Goal: Task Accomplishment & Management: Use online tool/utility

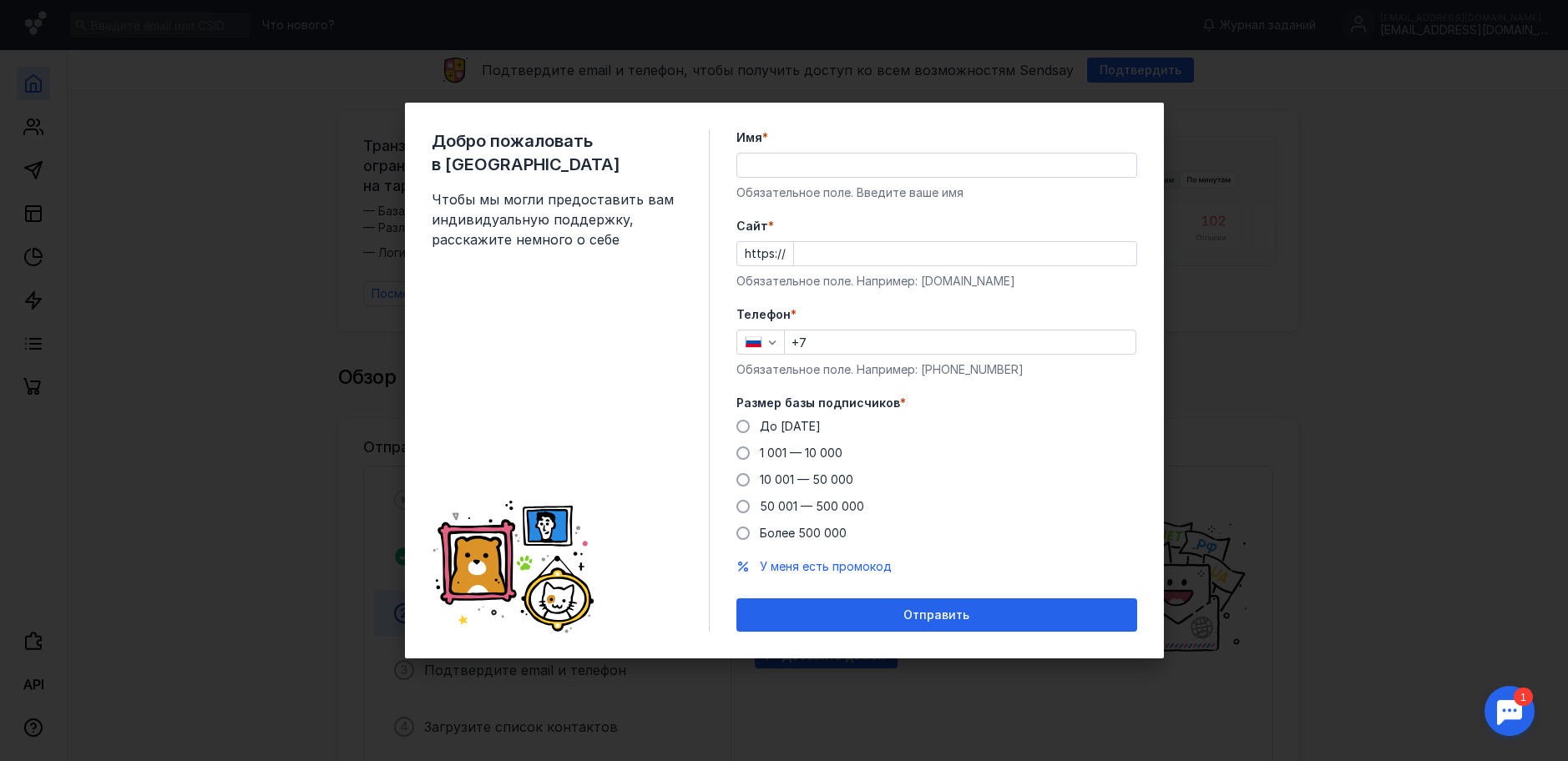
click at [763, 157] on div "Добро пожаловать в Sendsay Чтобы мы могли предоставить вам индивидуальную подде…" at bounding box center [784, 380] width 1568 height 761
click at [763, 158] on div "Добро пожаловать в Sendsay Чтобы мы могли предоставить вам индивидуальную подде…" at bounding box center [784, 380] width 1568 height 761
click at [763, 68] on div "Добро пожаловать в Sendsay Чтобы мы могли предоставить вам индивидуальную подде…" at bounding box center [784, 380] width 1568 height 761
click at [763, 627] on div "Отправить" at bounding box center [936, 615] width 400 height 34
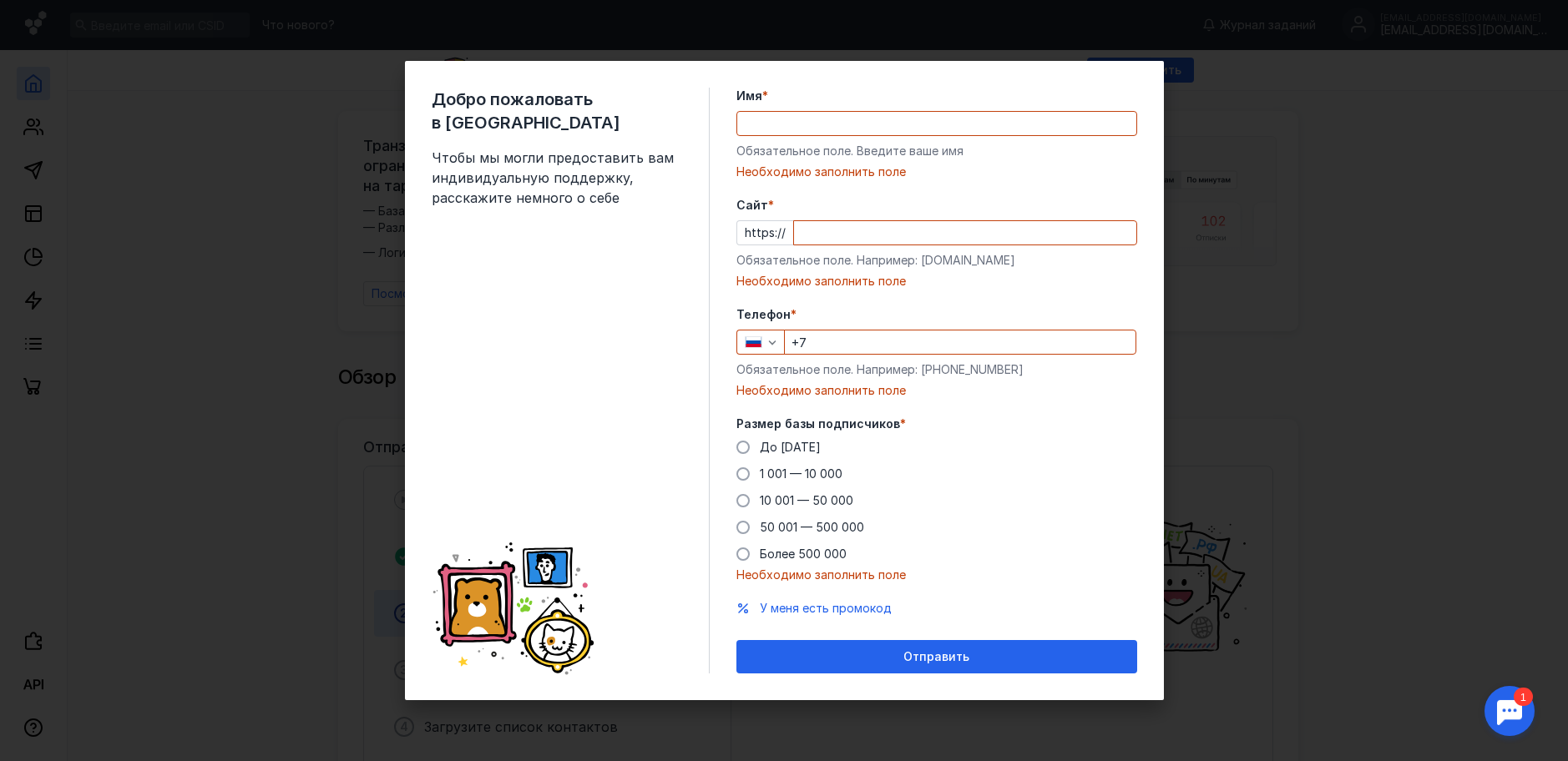
click at [763, 234] on input "Cайт *" at bounding box center [965, 232] width 342 height 23
type input "ddddd"
click at [763, 133] on input "Имя *" at bounding box center [937, 123] width 400 height 23
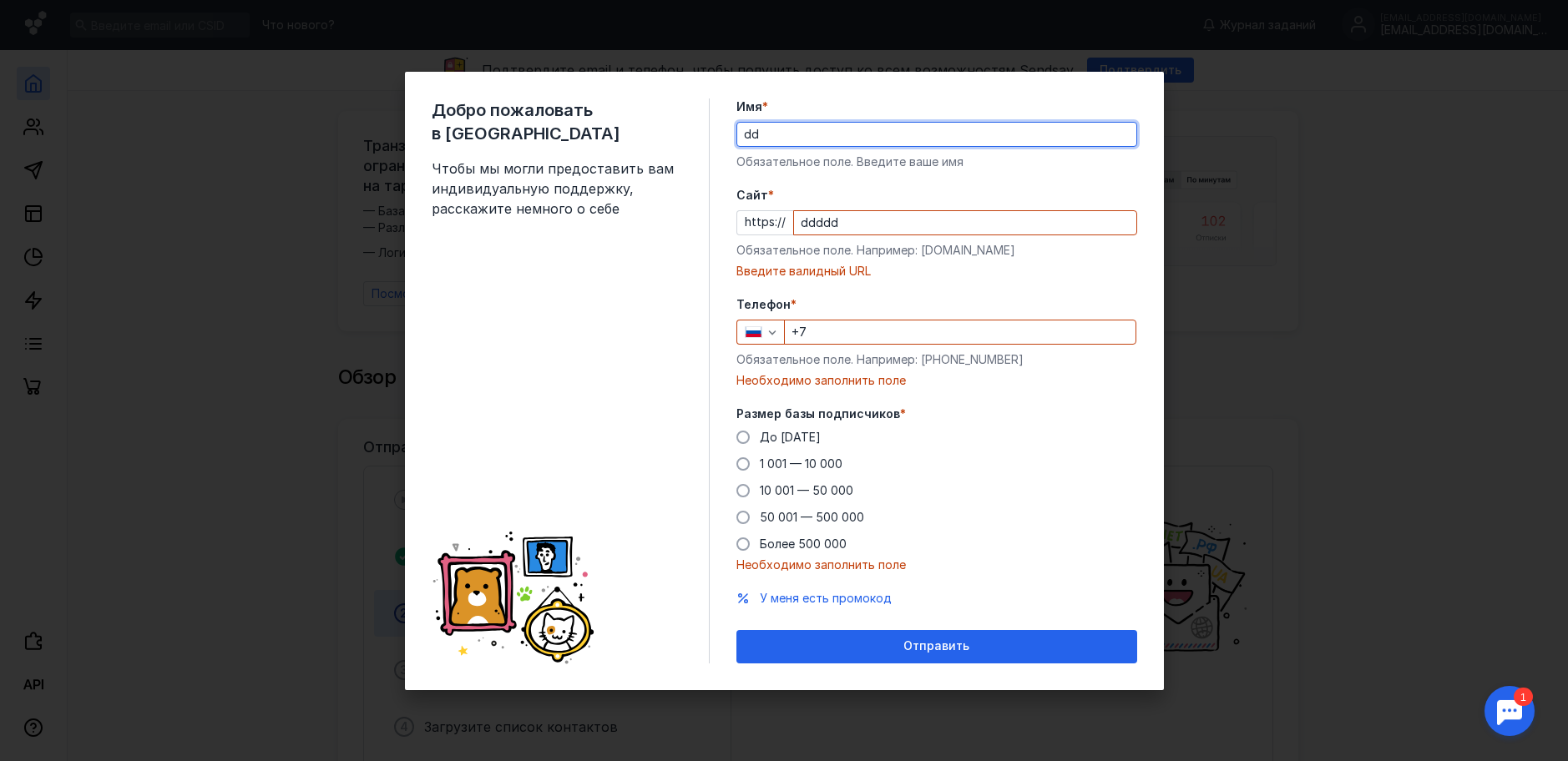
type input "dd"
click at [763, 338] on input "+7" at bounding box center [960, 332] width 351 height 23
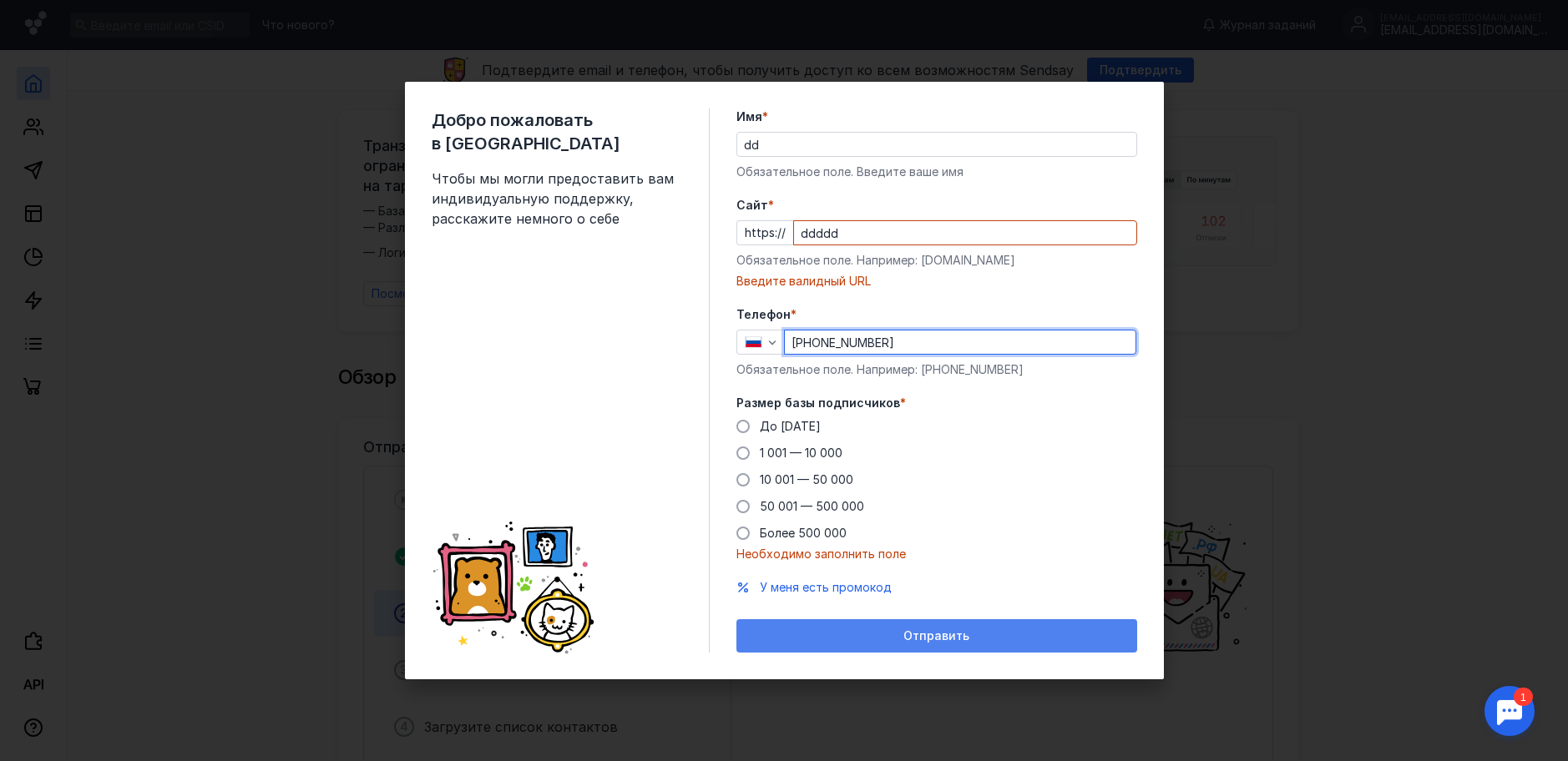
type input "[PHONE_NUMBER]"
click at [763, 635] on span "Отправить" at bounding box center [936, 635] width 66 height 14
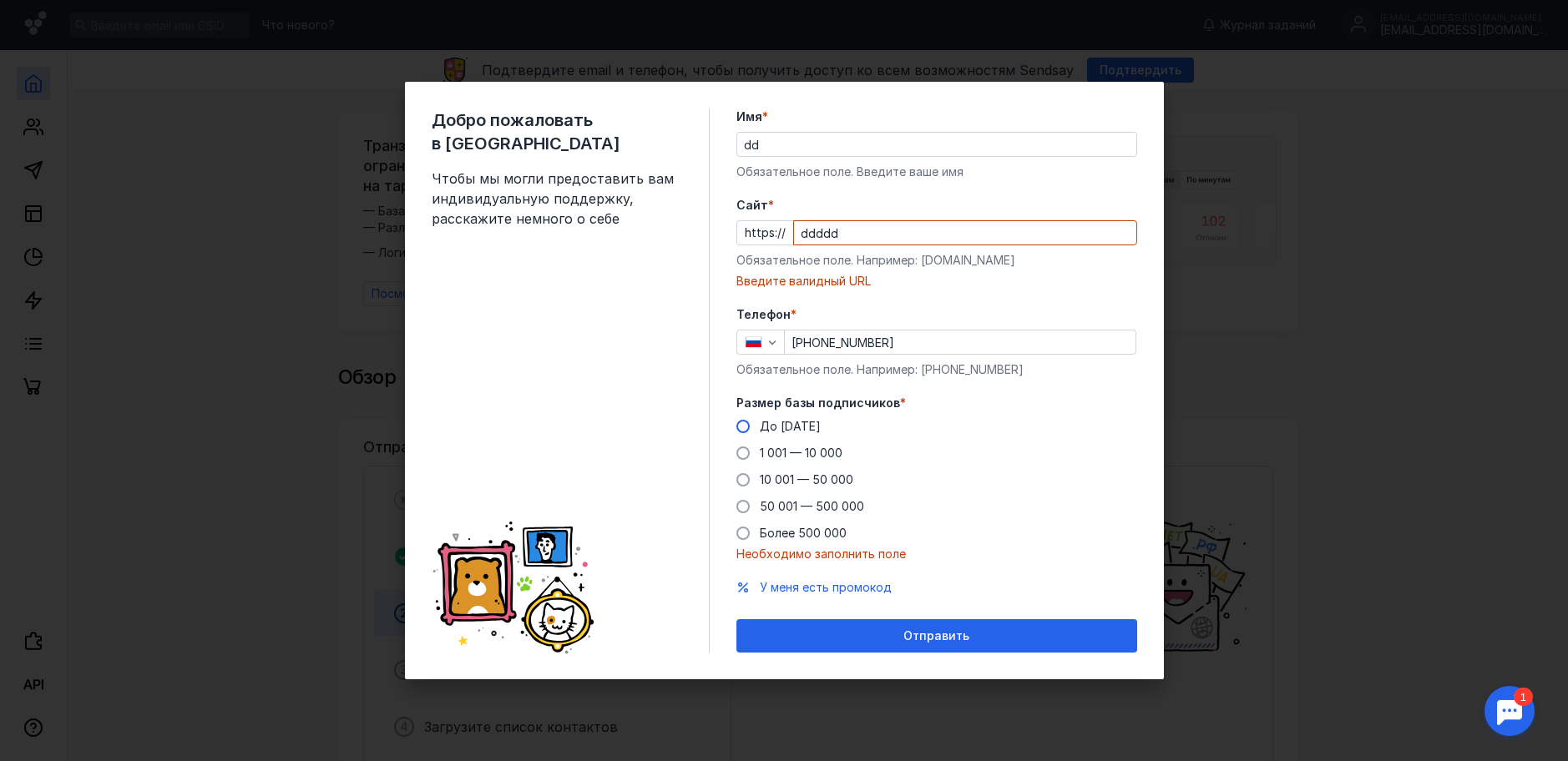
click at [763, 424] on span "До [DATE]" at bounding box center [790, 425] width 61 height 14
click at [0, 0] on input "До [DATE]" at bounding box center [0, 0] width 0 height 0
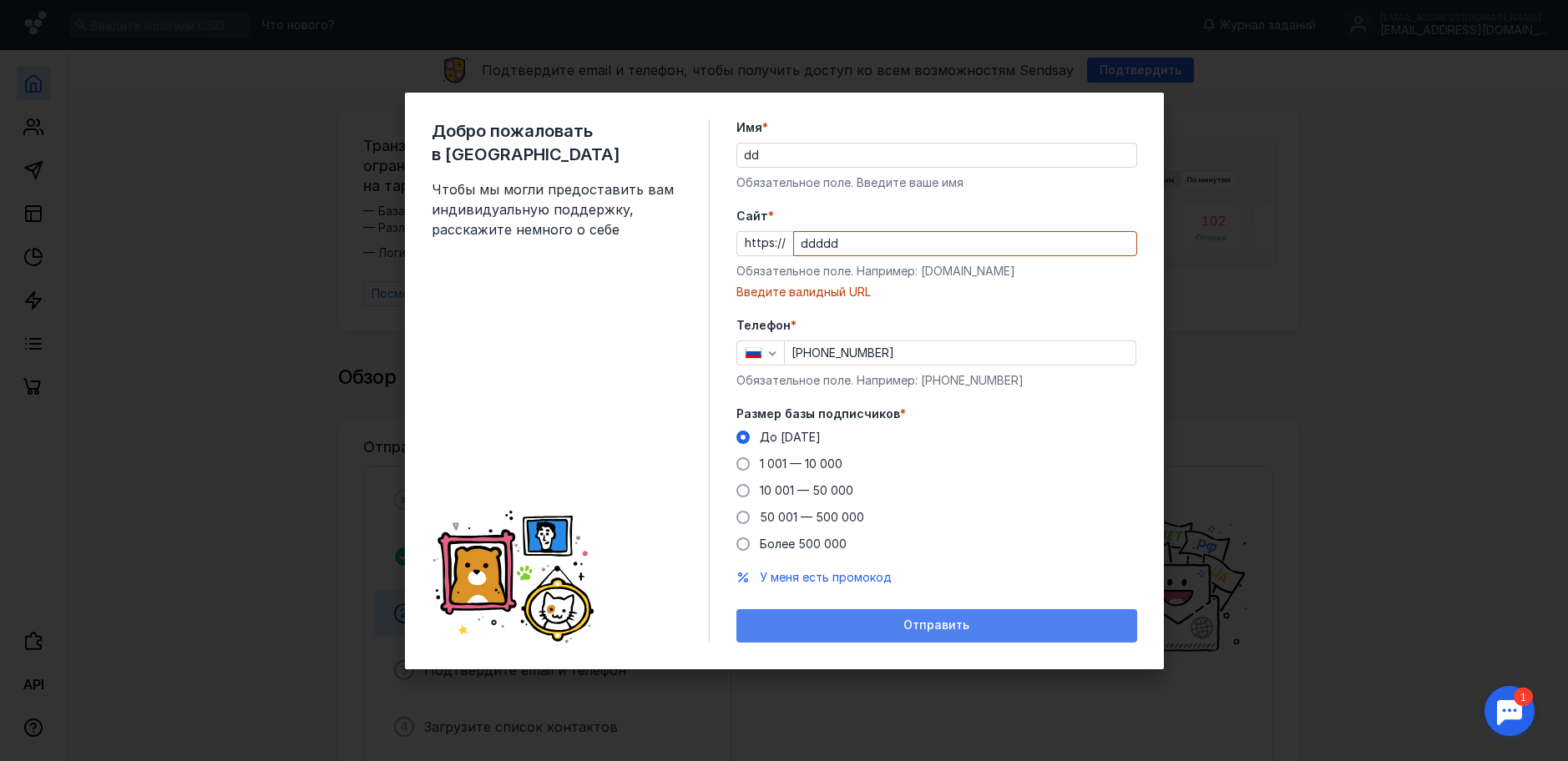
click at [763, 634] on div "Отправить" at bounding box center [936, 626] width 400 height 34
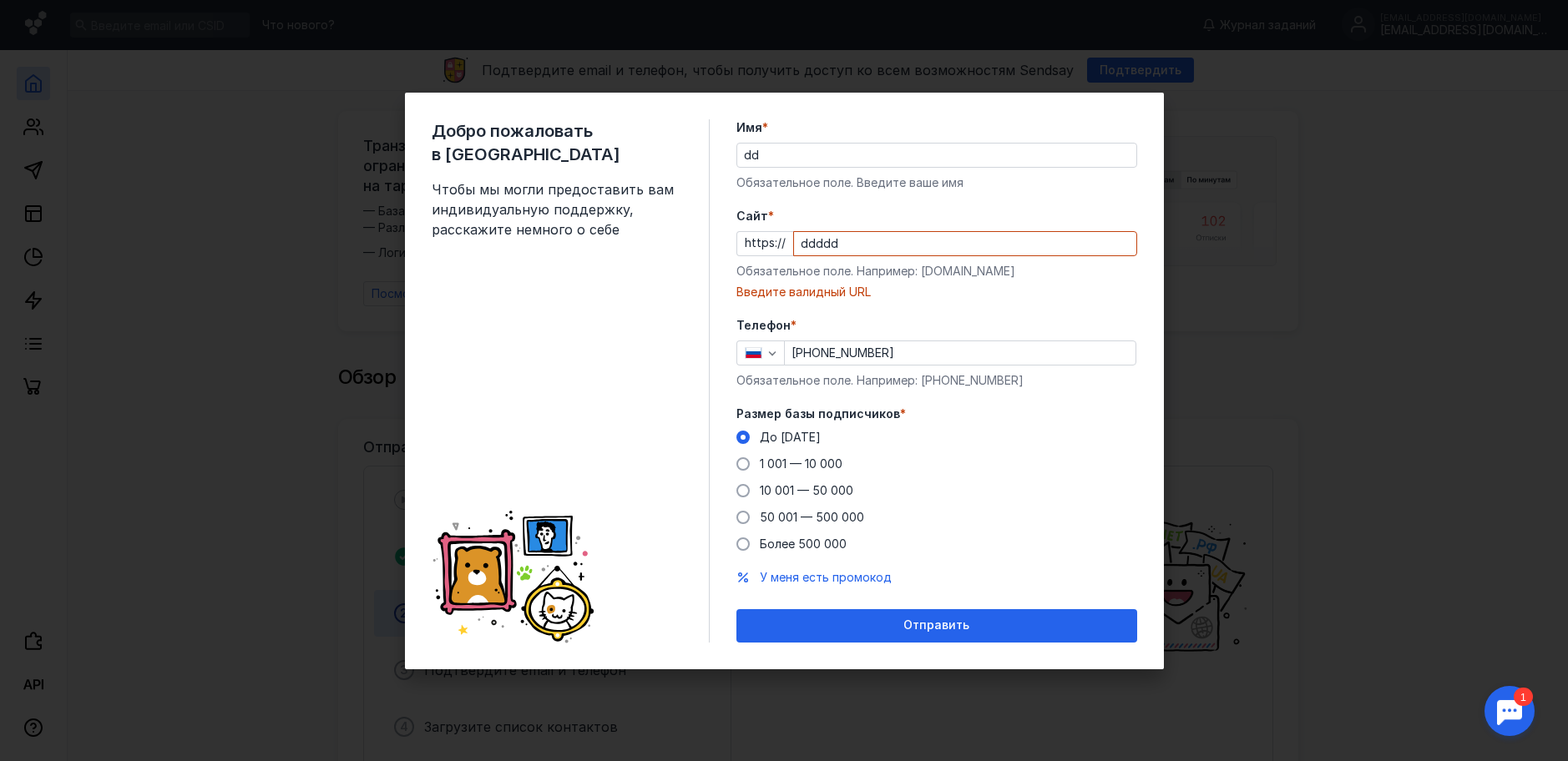
click at [763, 244] on input "ddddd" at bounding box center [965, 244] width 342 height 23
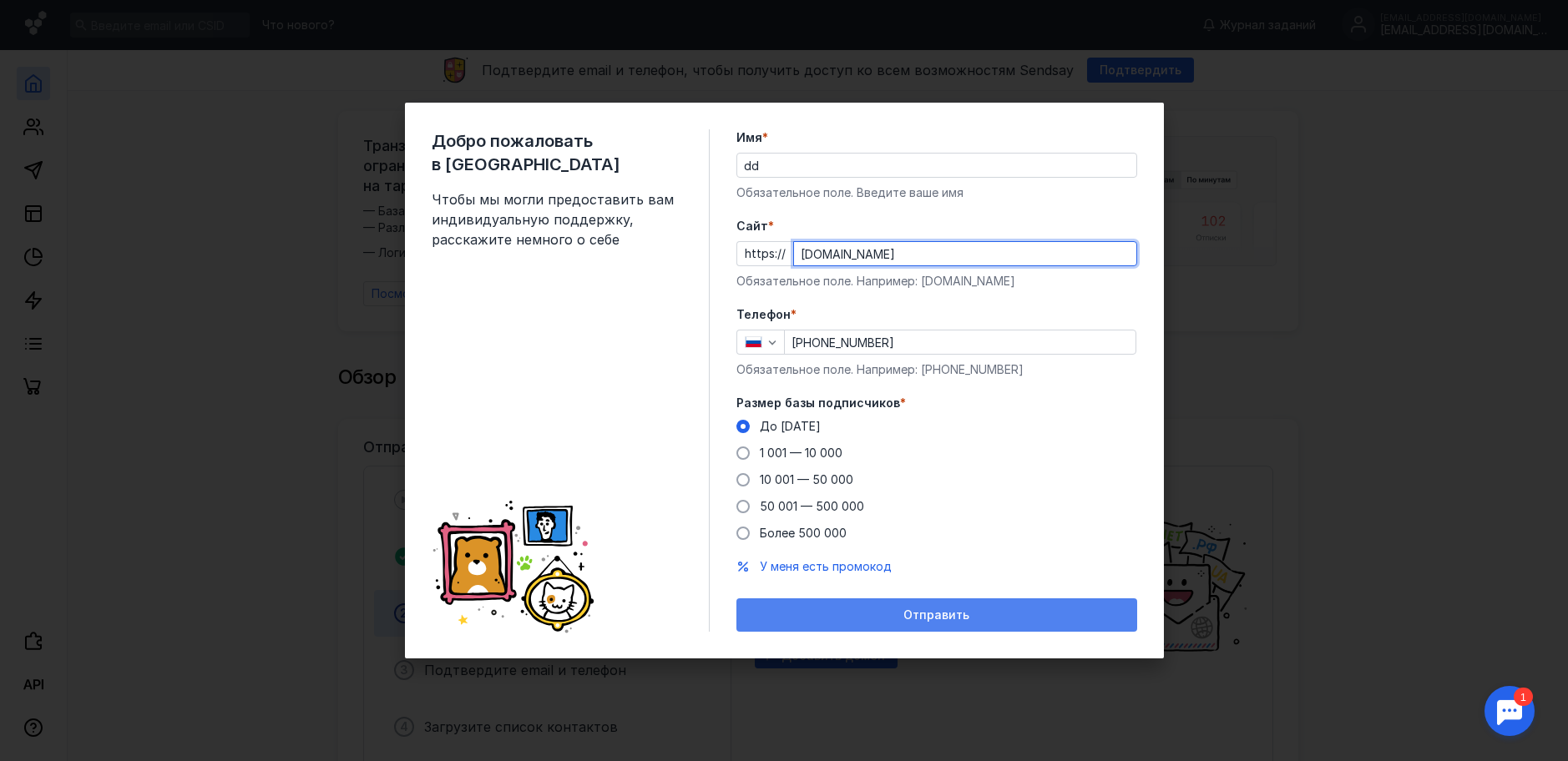
type input "[DOMAIN_NAME]"
click at [763, 605] on div "Отправить" at bounding box center [936, 615] width 400 height 34
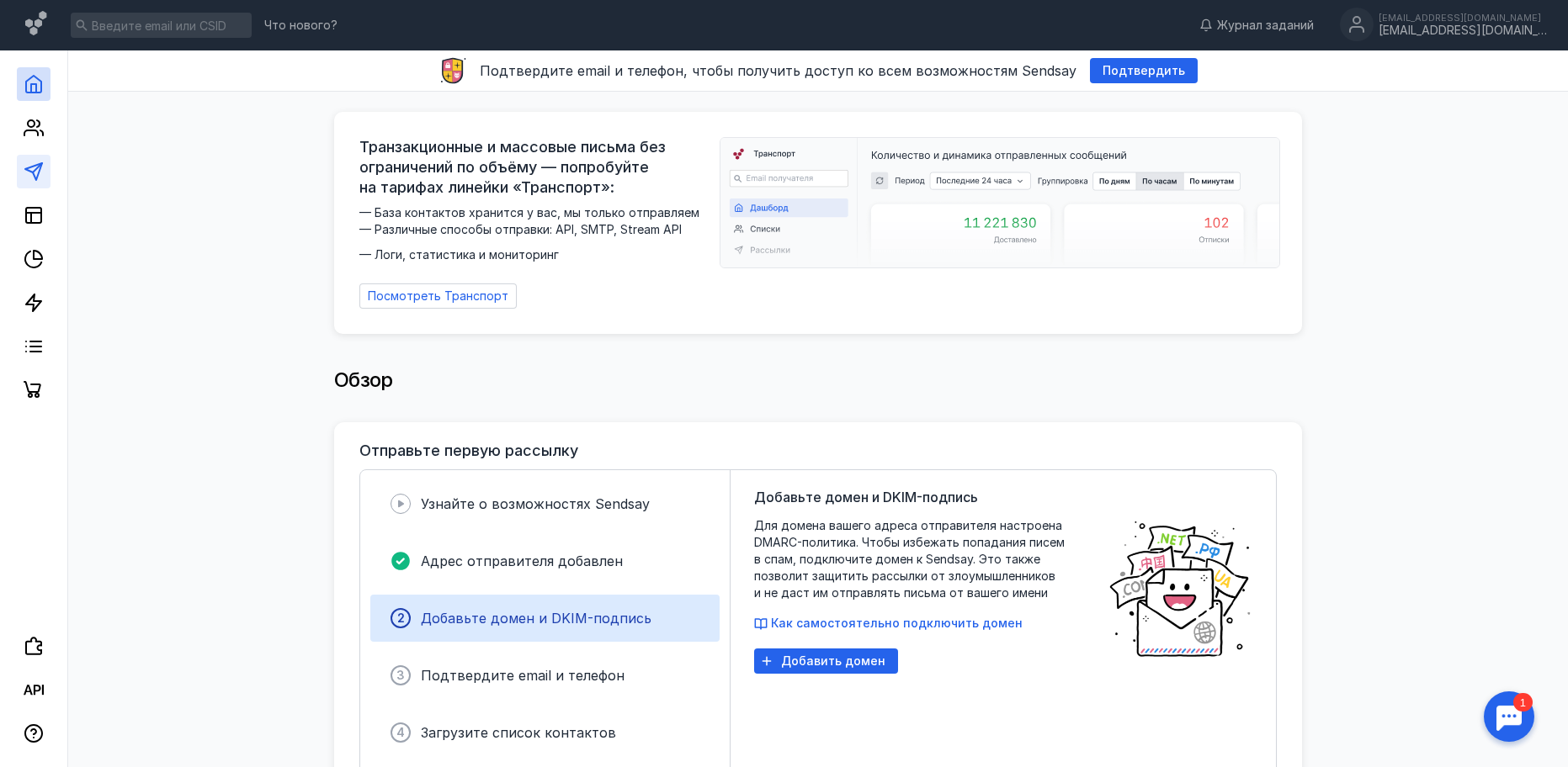
click at [45, 171] on link at bounding box center [34, 172] width 34 height 34
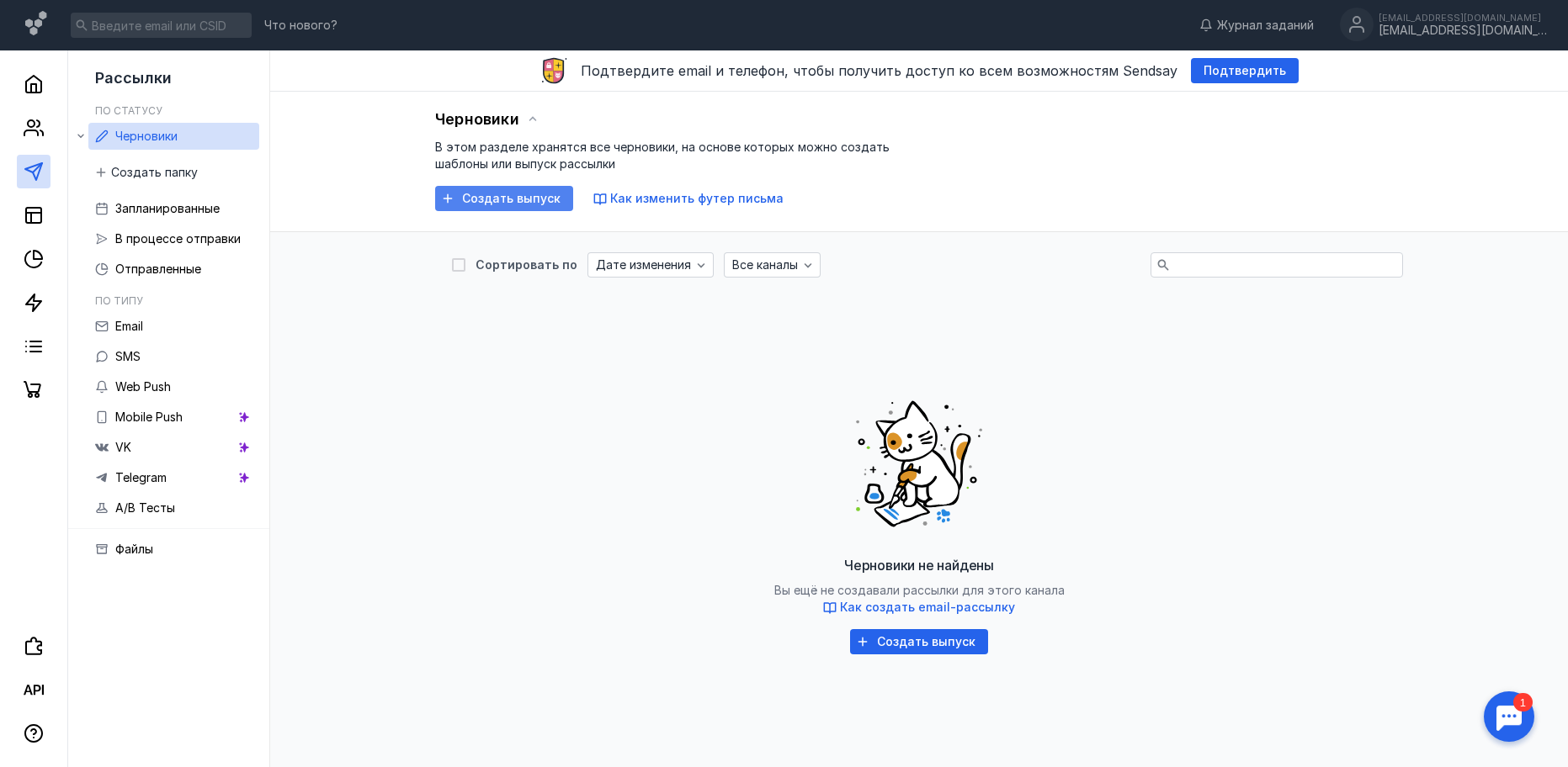
click at [497, 202] on span "Создать выпуск" at bounding box center [511, 198] width 98 height 14
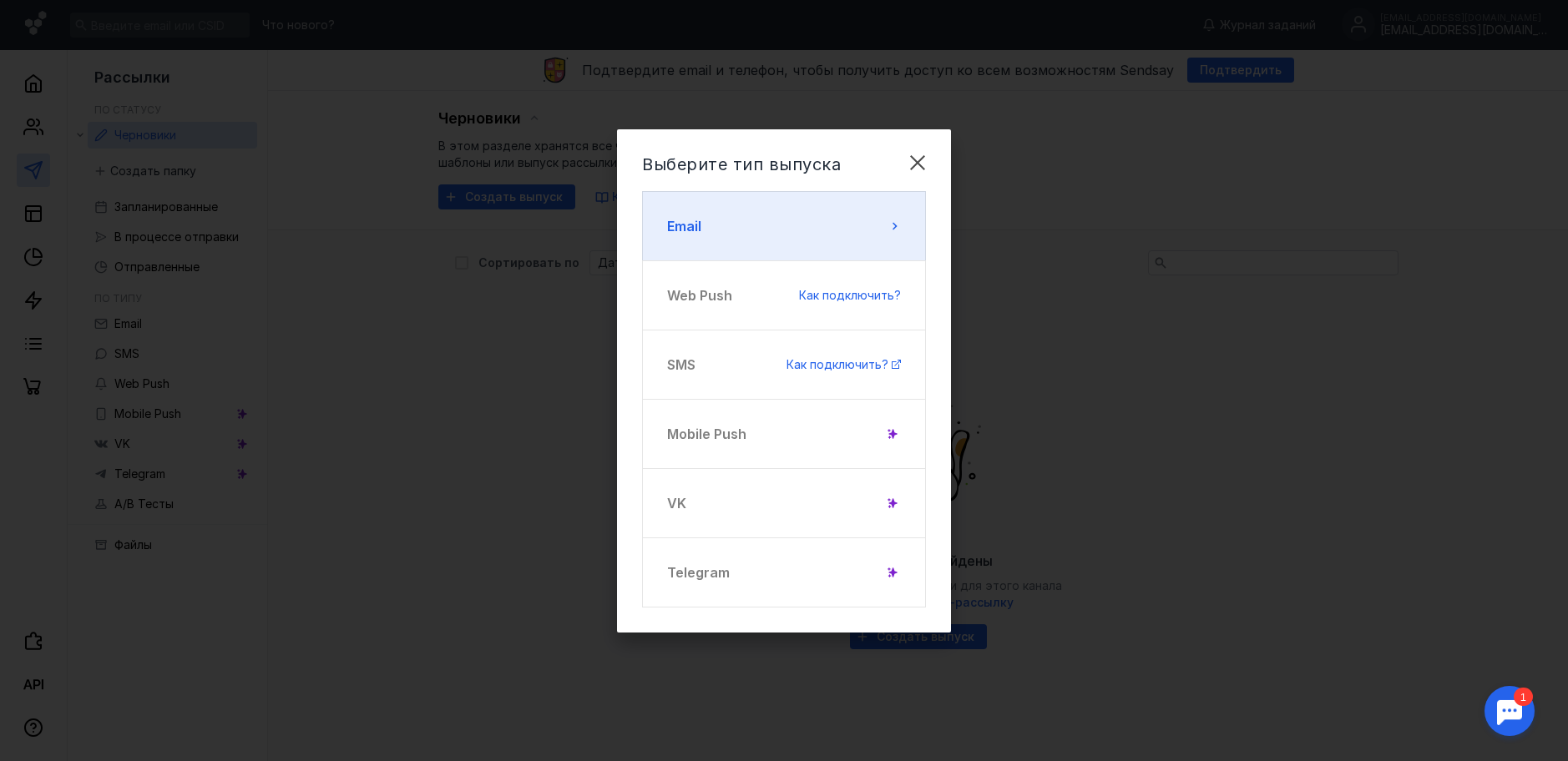
click at [712, 232] on button "Email" at bounding box center [784, 226] width 284 height 70
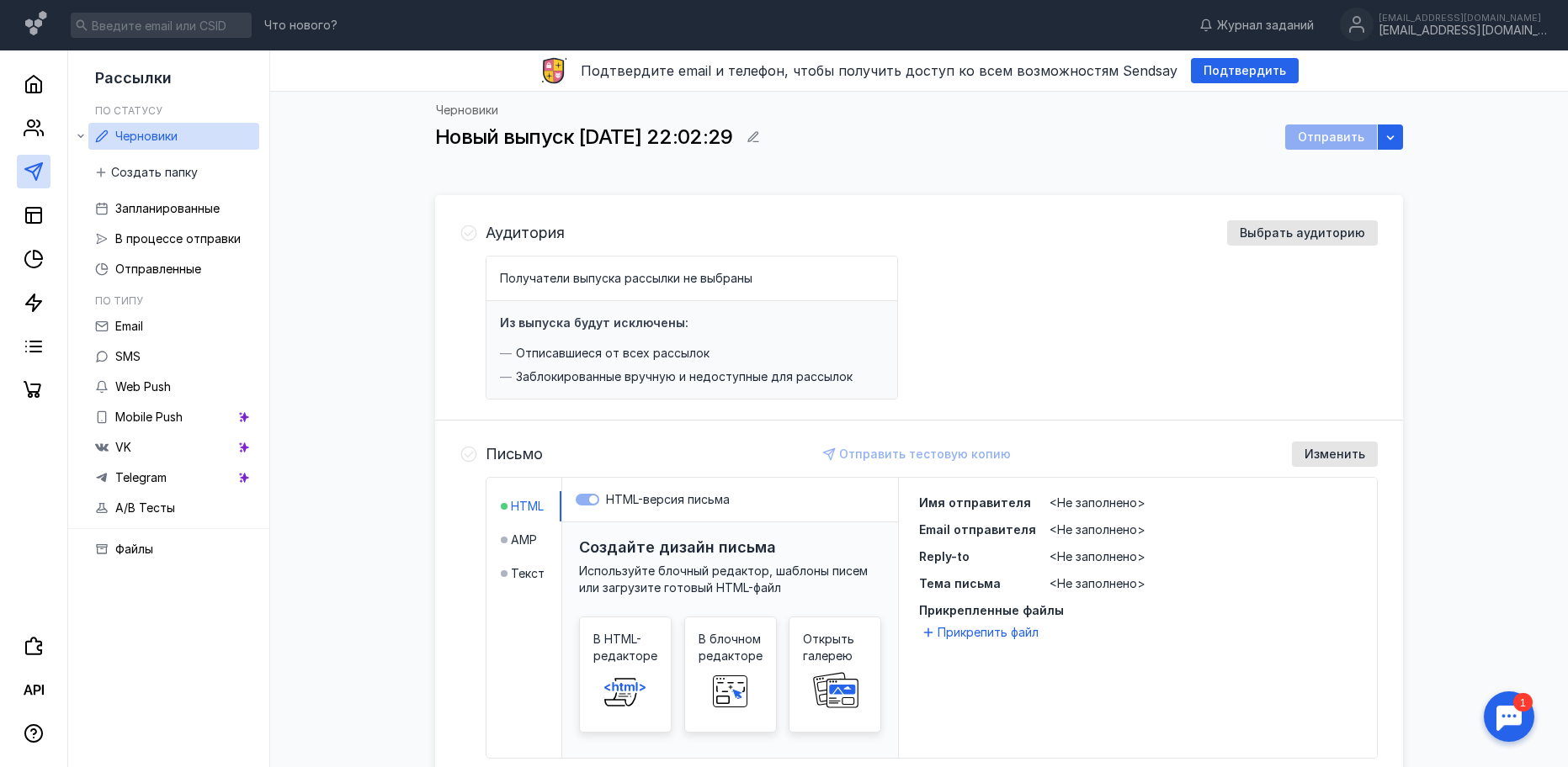
click at [753, 279] on div "Получатели выпуска рассылки не выбраны" at bounding box center [692, 279] width 384 height 17
click at [769, 287] on div "Получатели выпуска рассылки не выбраны" at bounding box center [692, 279] width 410 height 44
click at [769, 230] on span "Выбрать аудиторию" at bounding box center [1301, 232] width 126 height 14
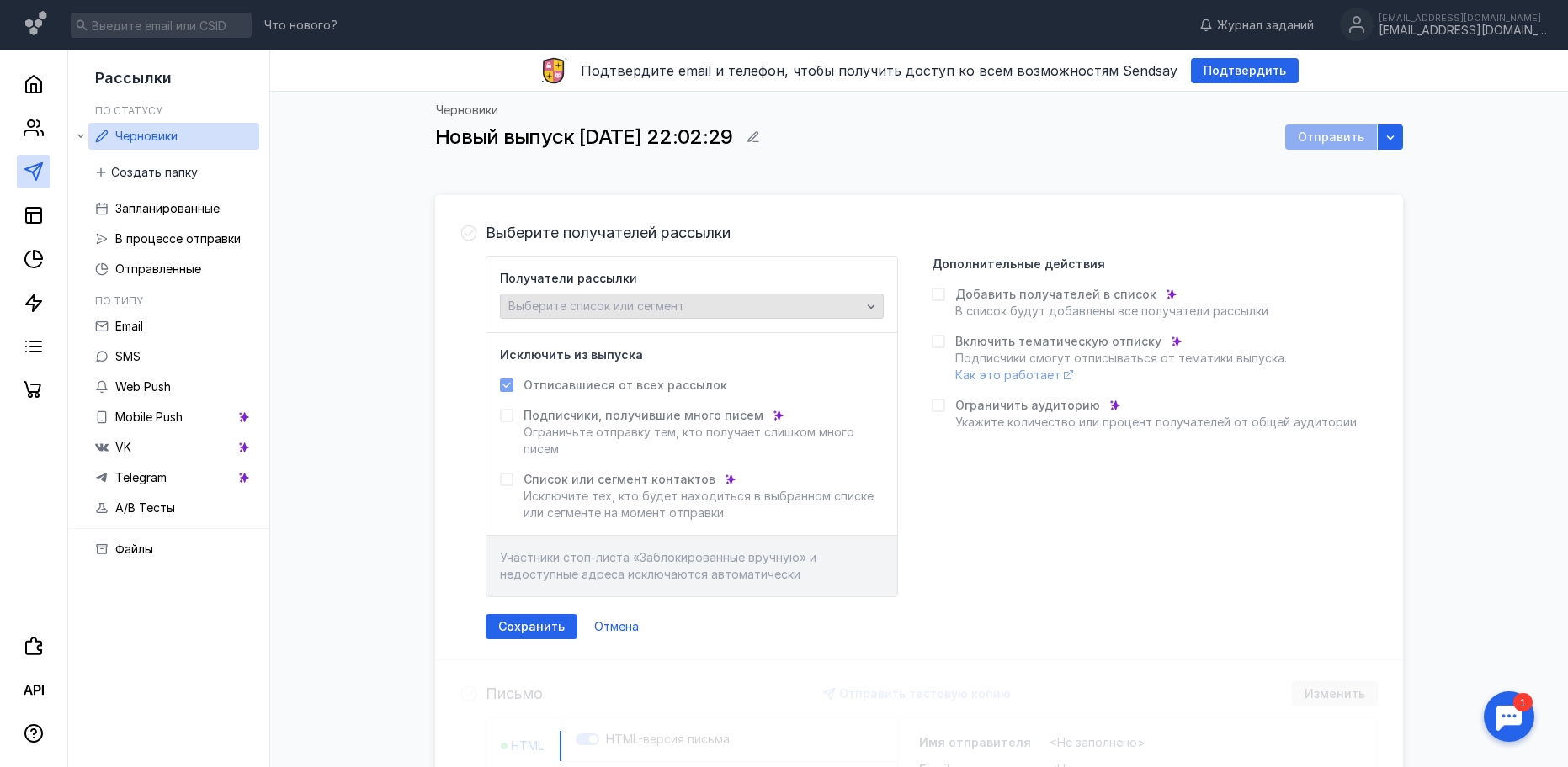
click at [769, 312] on div "Выберите список или сегмент" at bounding box center [684, 306] width 361 height 14
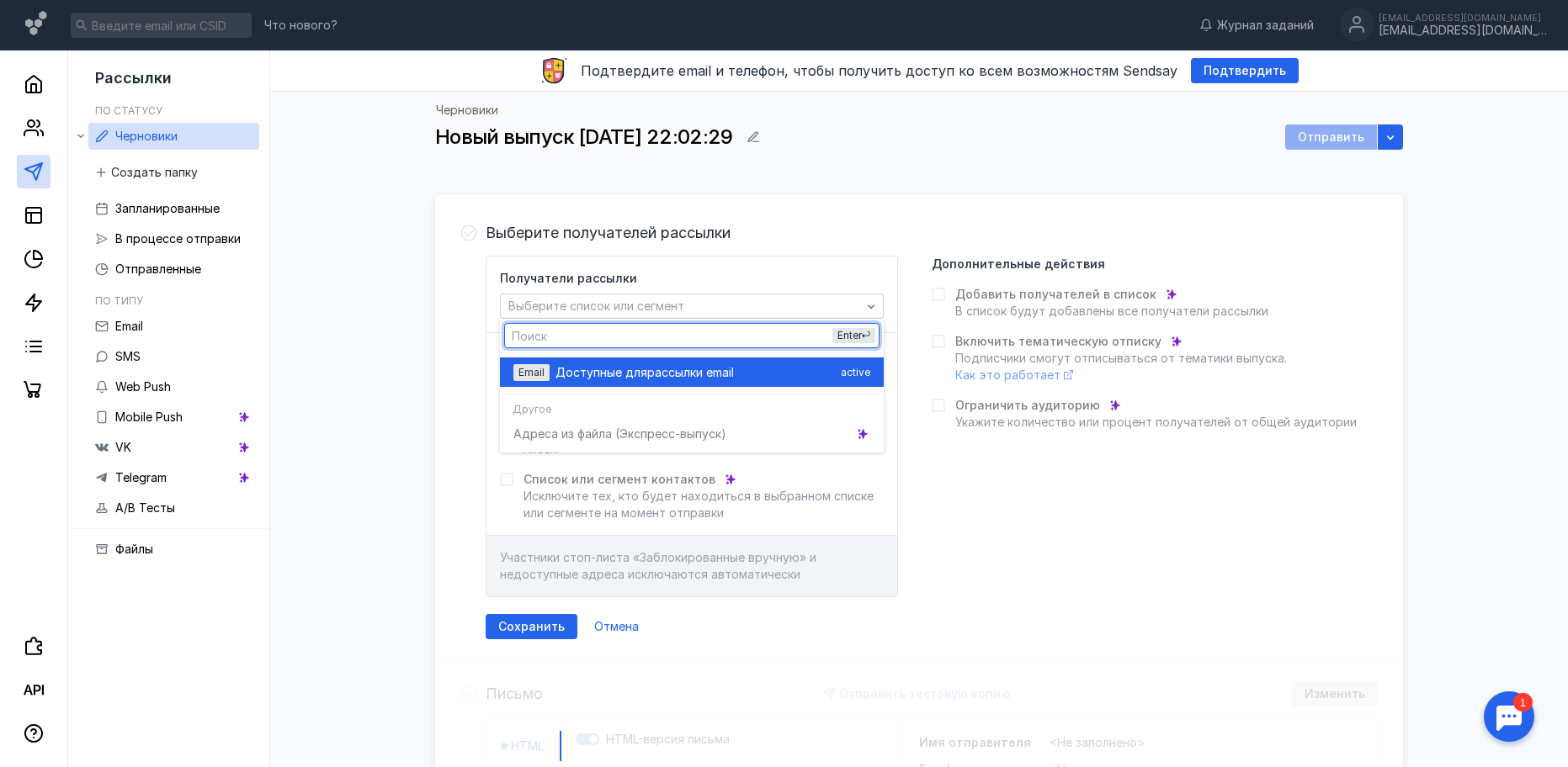
click at [723, 379] on span "рассылки email" at bounding box center [691, 373] width 87 height 17
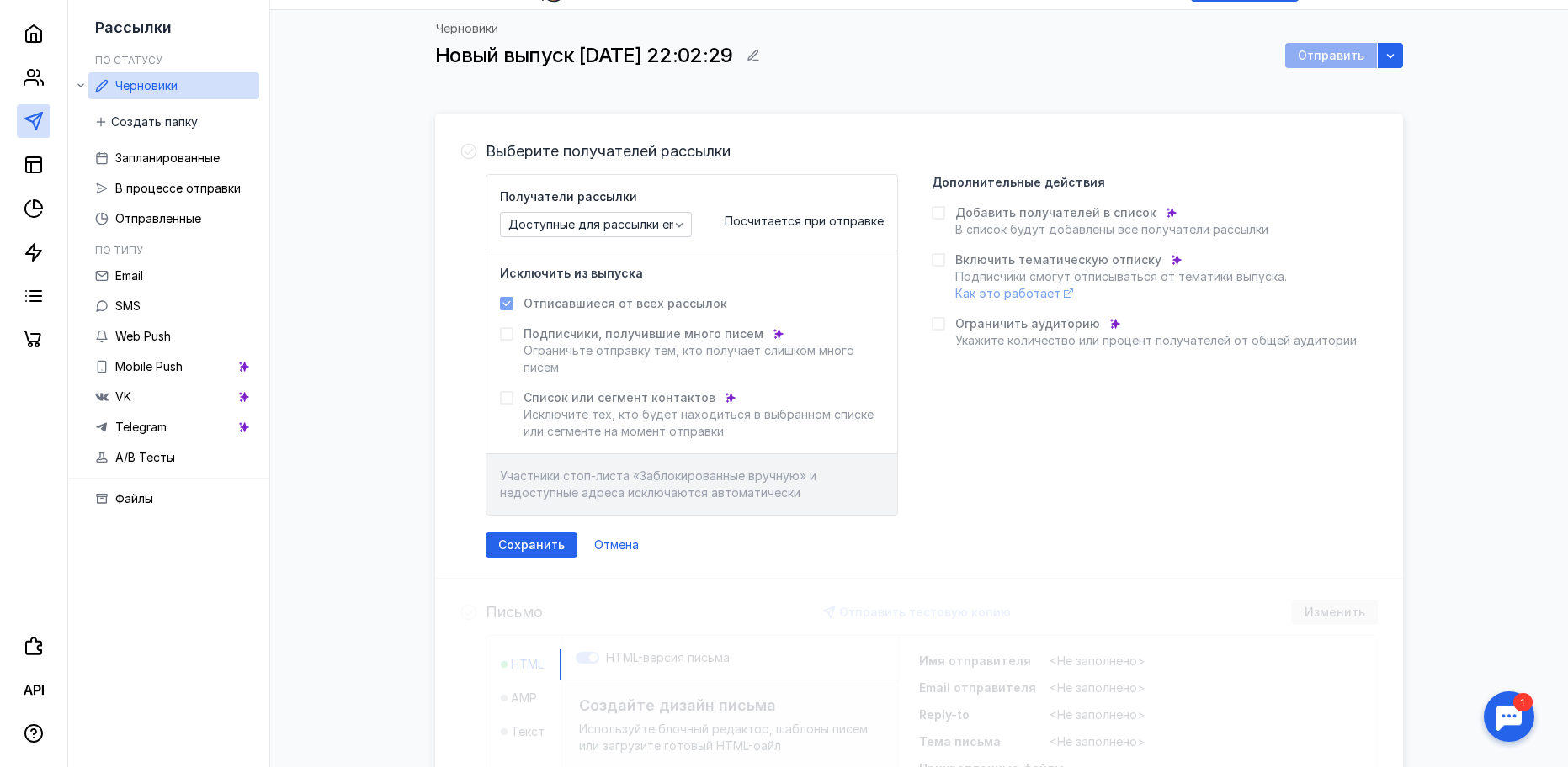
scroll to position [84, 0]
click at [499, 542] on span "Сохранить" at bounding box center [531, 542] width 66 height 14
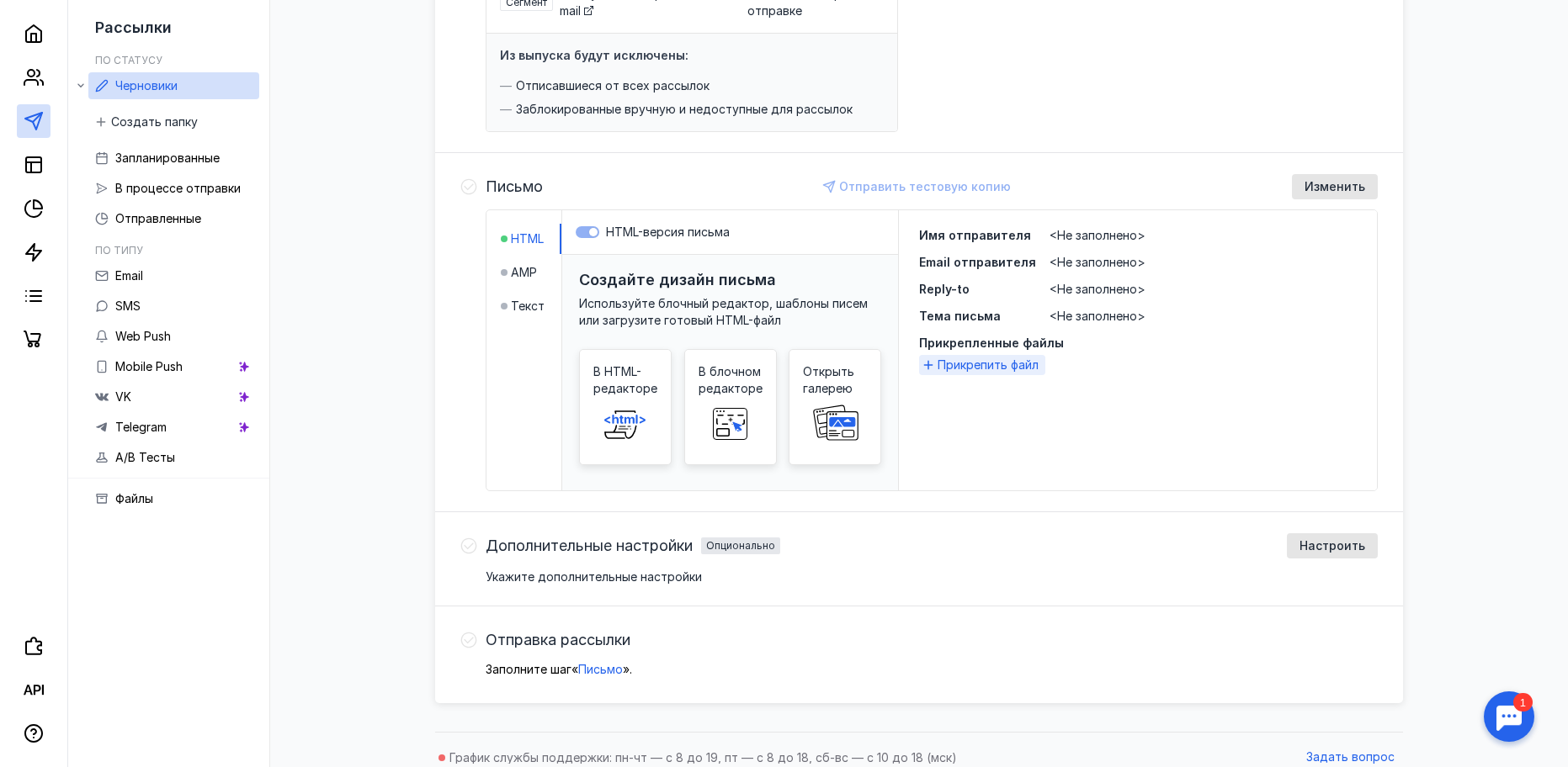
scroll to position [299, 0]
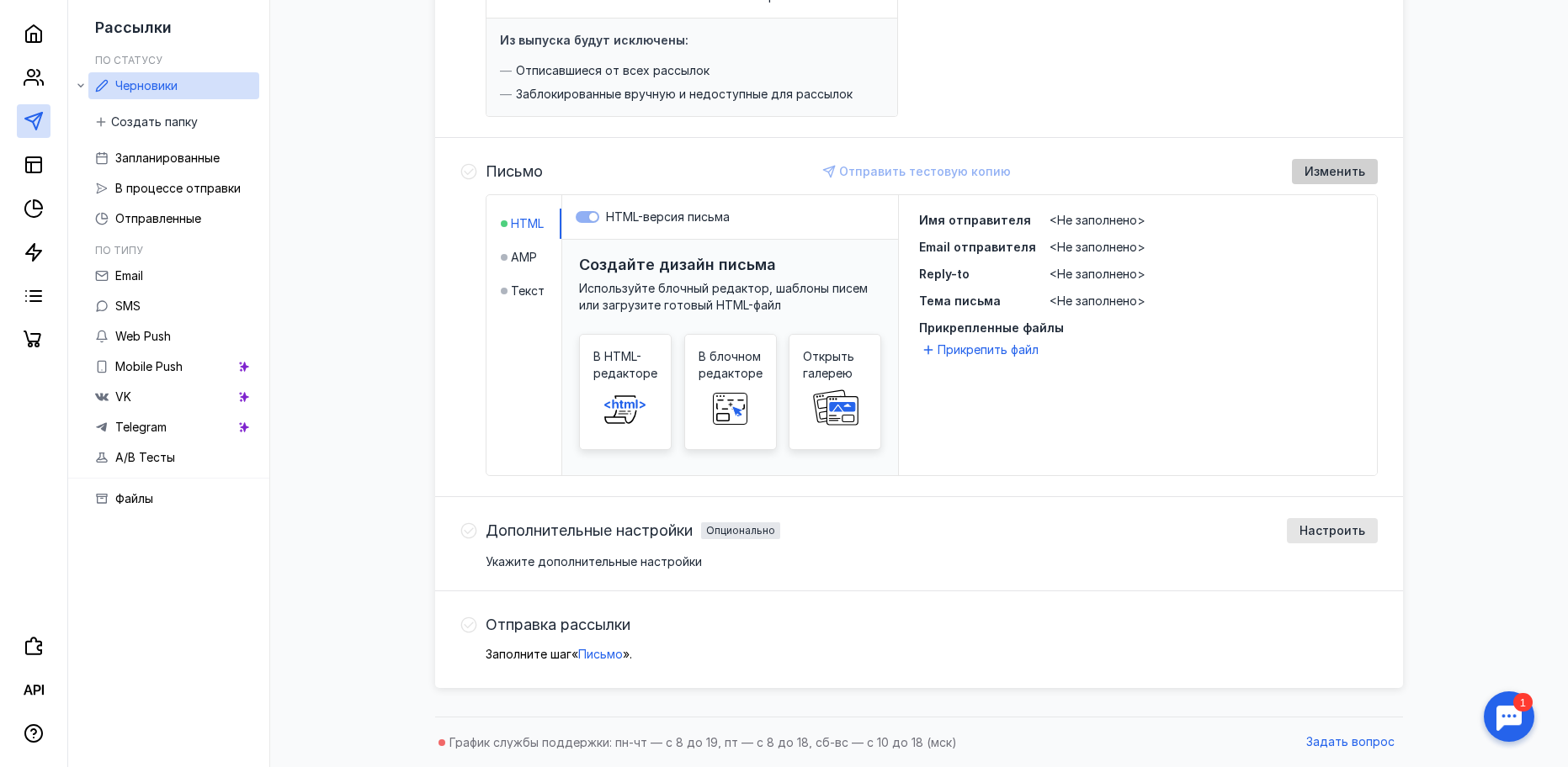
click at [769, 175] on span "Изменить" at bounding box center [1335, 172] width 60 height 14
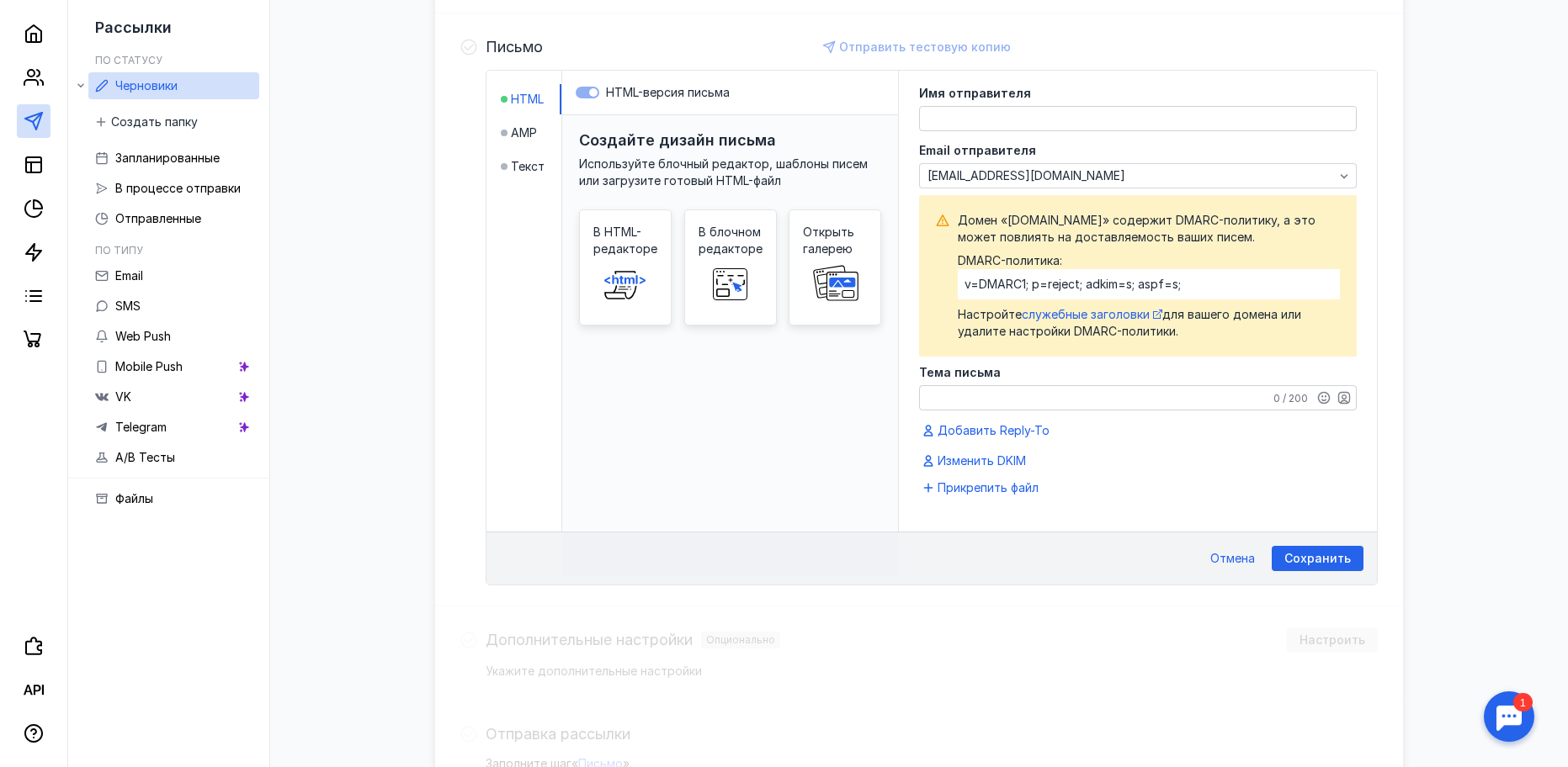
scroll to position [436, 0]
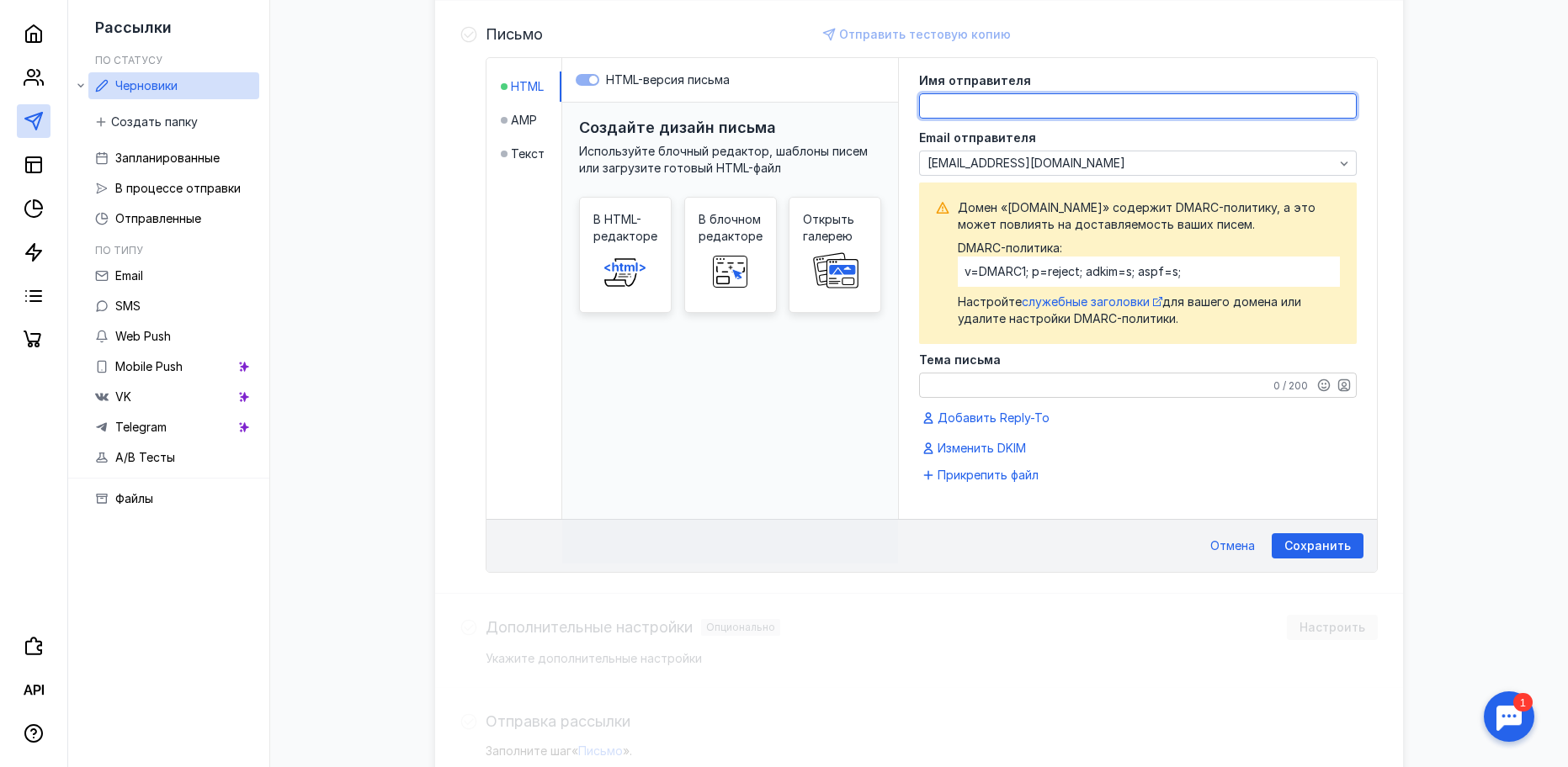
click at [769, 107] on textarea at bounding box center [1137, 106] width 436 height 24
type textarea "[PERSON_NAME]"
click at [769, 389] on textarea "Тема письма" at bounding box center [1137, 384] width 436 height 24
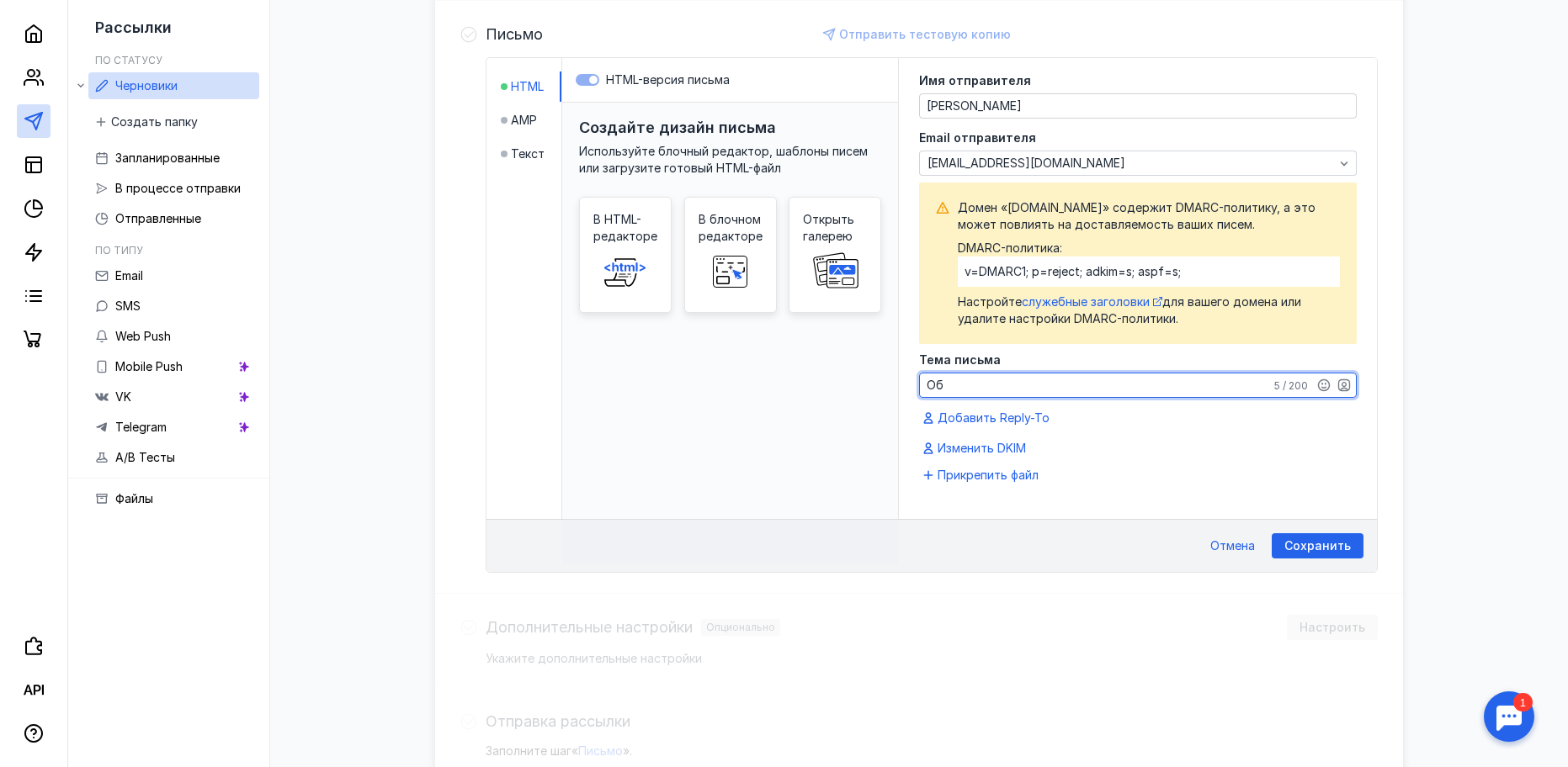
type textarea "О"
type textarea "Обзор на приору спорт"
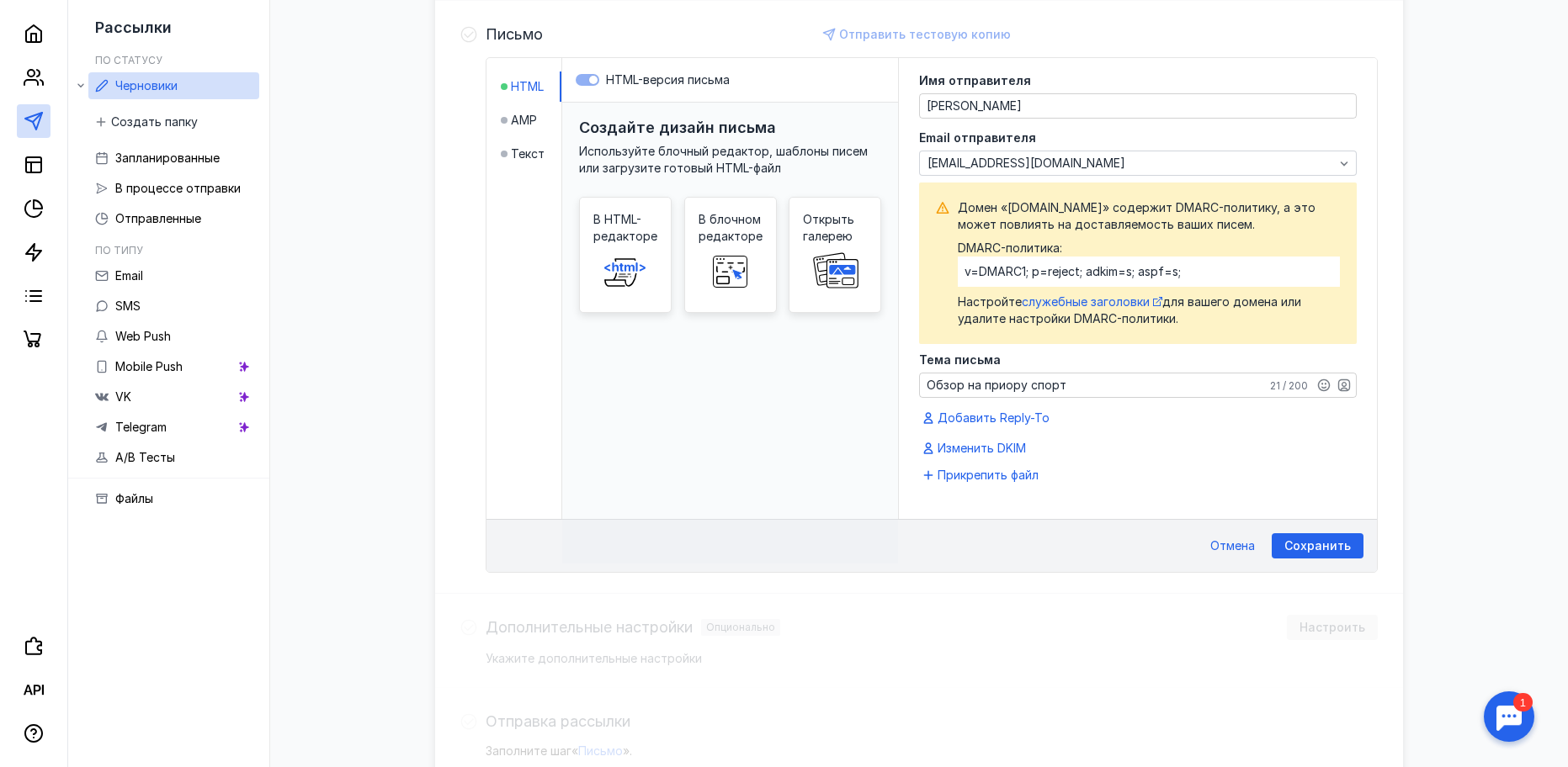
click at [769, 514] on div "Черновики Новый выпуск [DATE] 22:02:29 Отправить Аудитория Изменить Сегмент Дос…" at bounding box center [919, 230] width 1264 height 1150
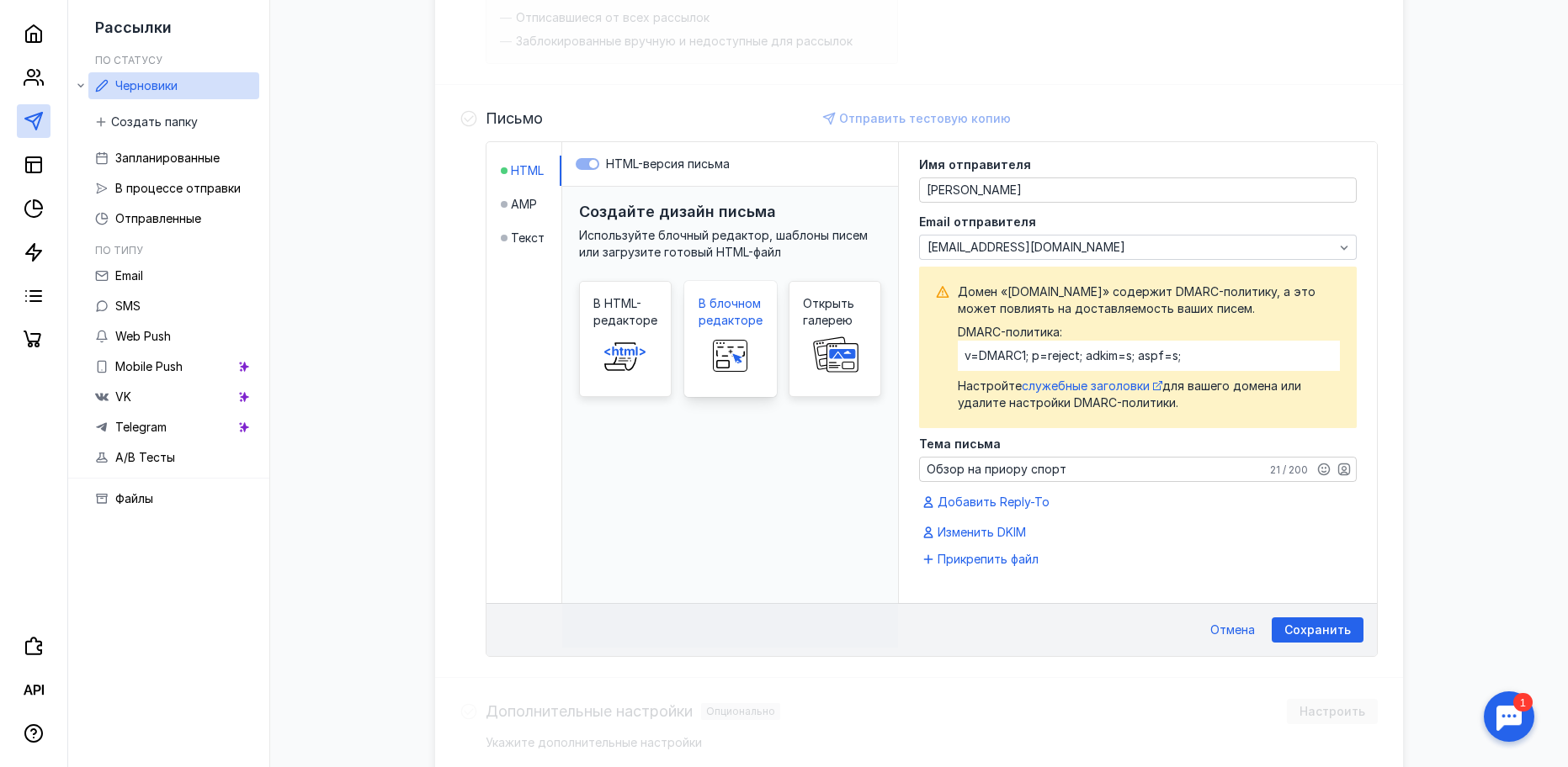
click at [718, 341] on rect at bounding box center [730, 356] width 34 height 31
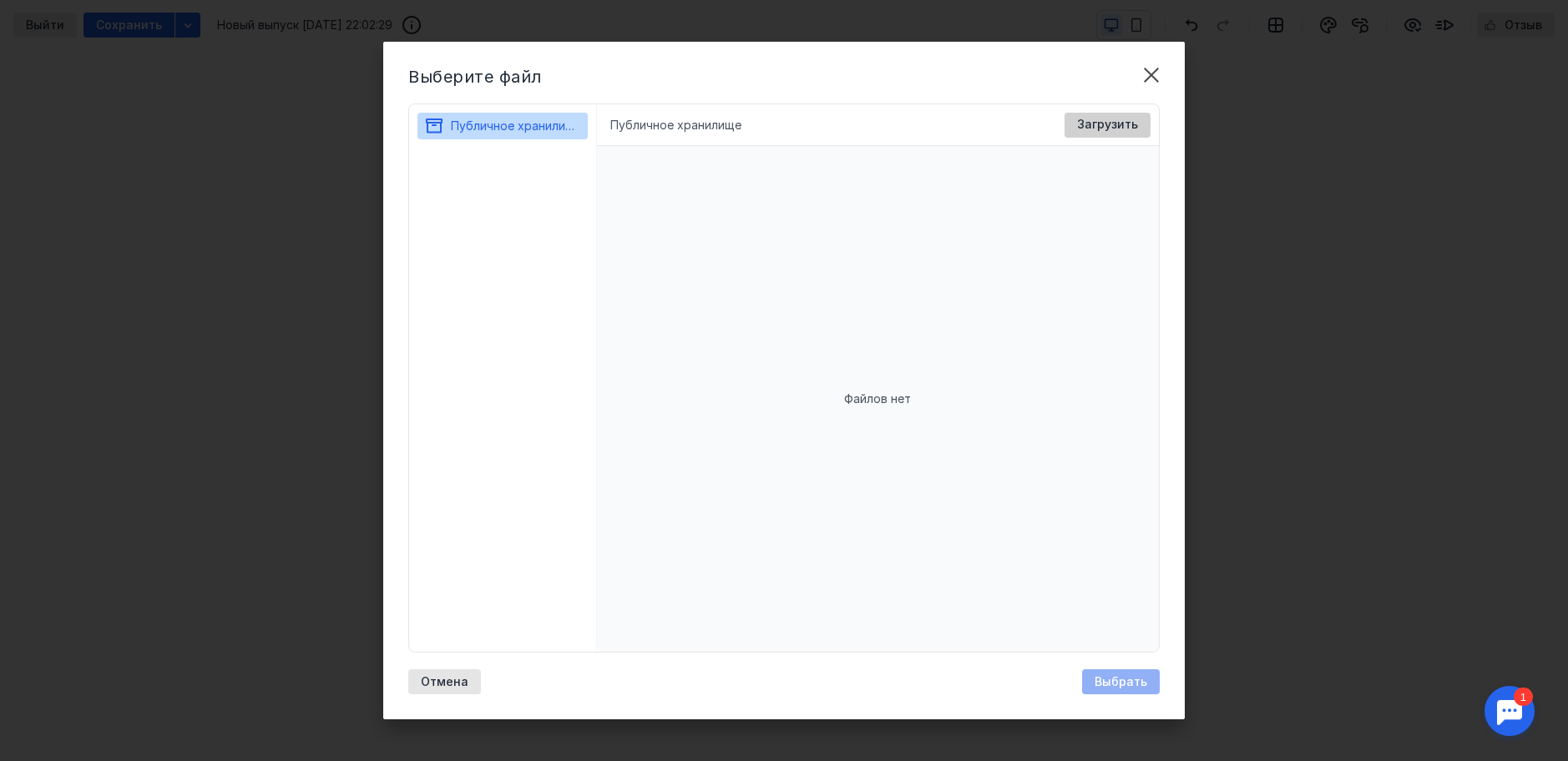
click at [763, 127] on span "Загрузить" at bounding box center [1108, 125] width 61 height 14
click at [763, 118] on span "Загрузить" at bounding box center [1108, 125] width 61 height 14
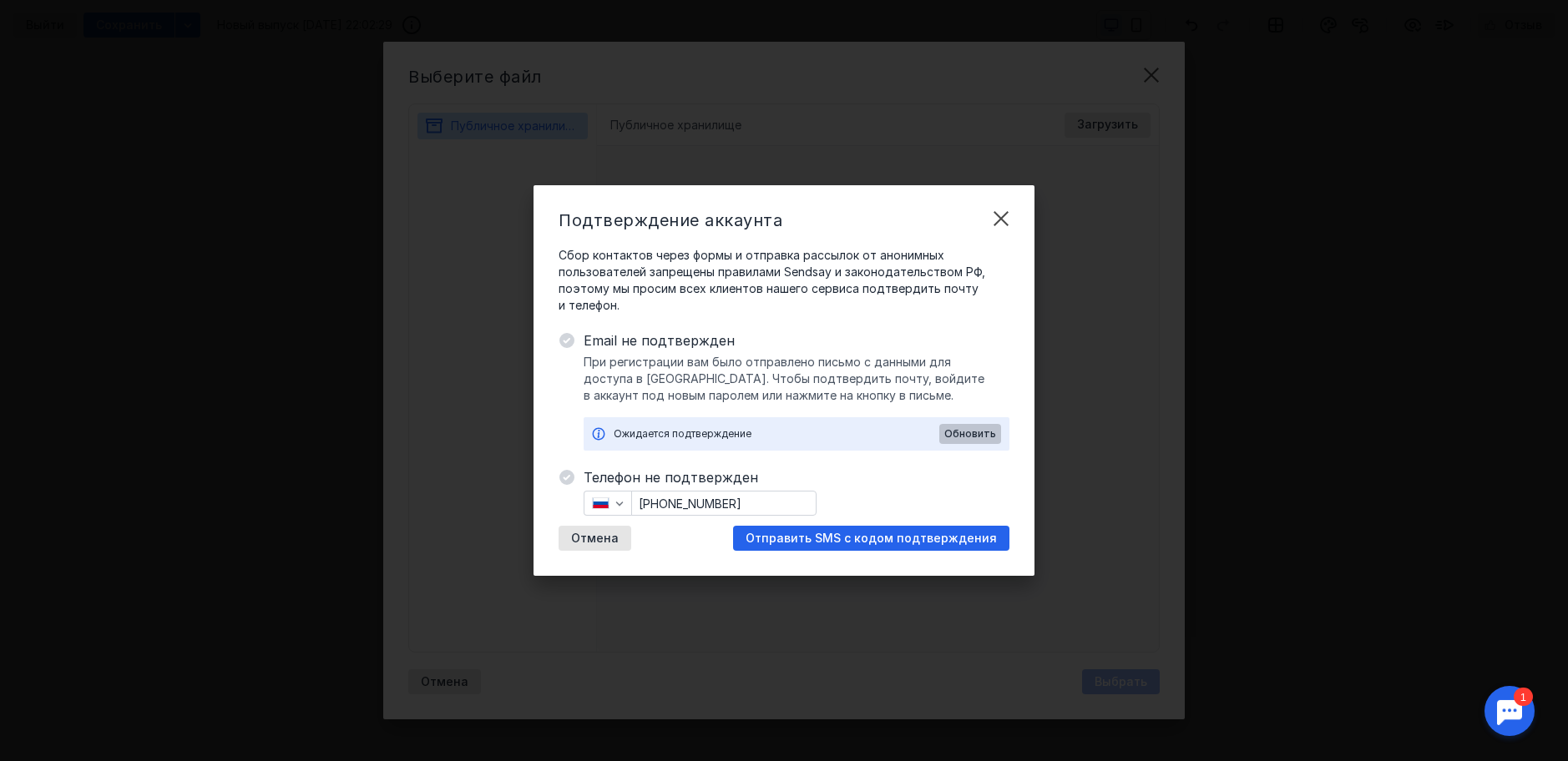
click at [763, 434] on span "Обновить" at bounding box center [970, 434] width 52 height 11
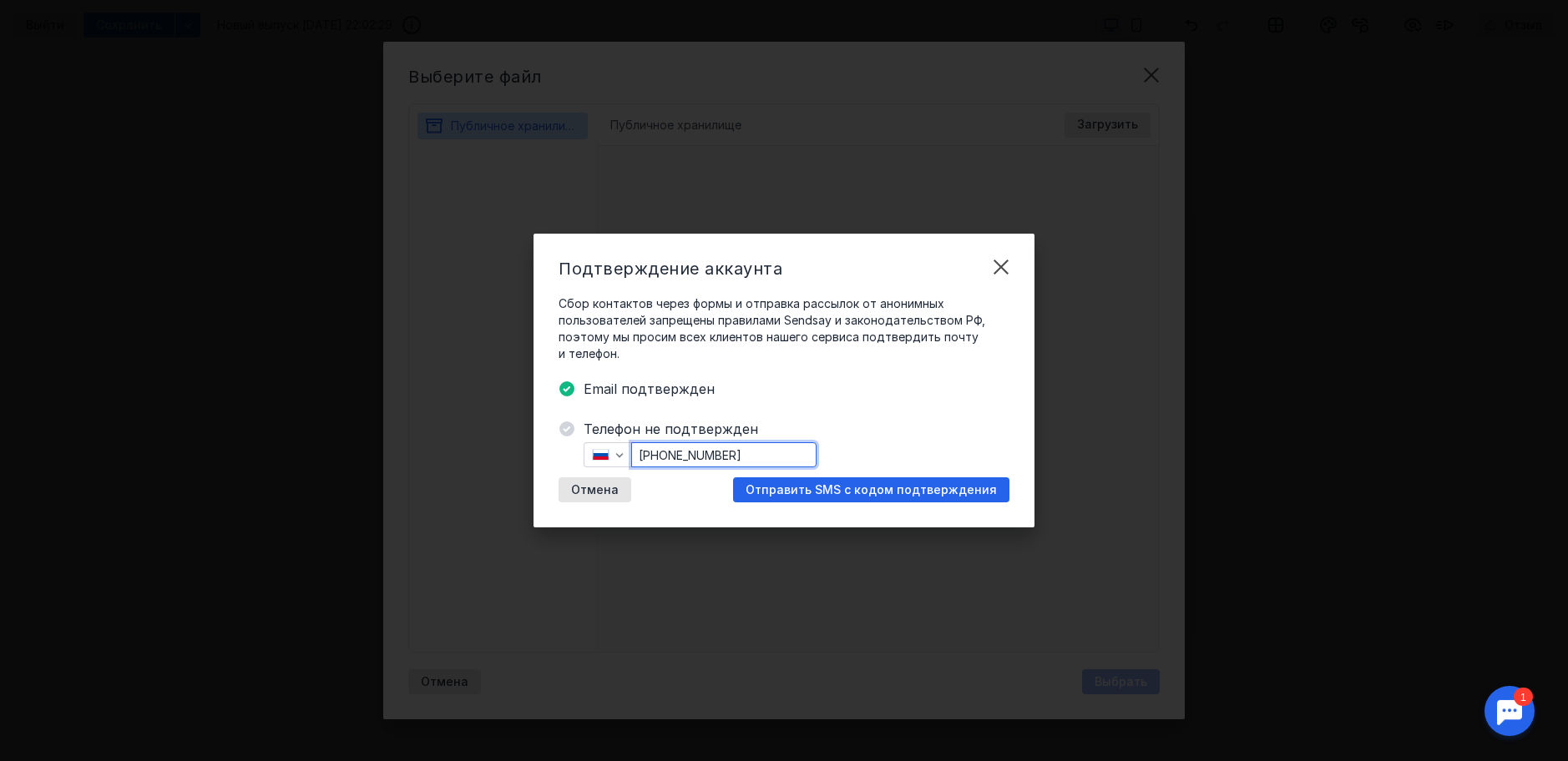
click at [757, 449] on input "[PHONE_NUMBER]" at bounding box center [724, 455] width 184 height 23
drag, startPoint x: 610, startPoint y: 487, endPoint x: 787, endPoint y: 409, distance: 193.4
click at [763, 410] on div "Сбор контактов через формы и отправка рассылок от анонимных пользователей запре…" at bounding box center [784, 398] width 451 height 207
click at [621, 461] on div "button" at bounding box center [620, 455] width 17 height 17
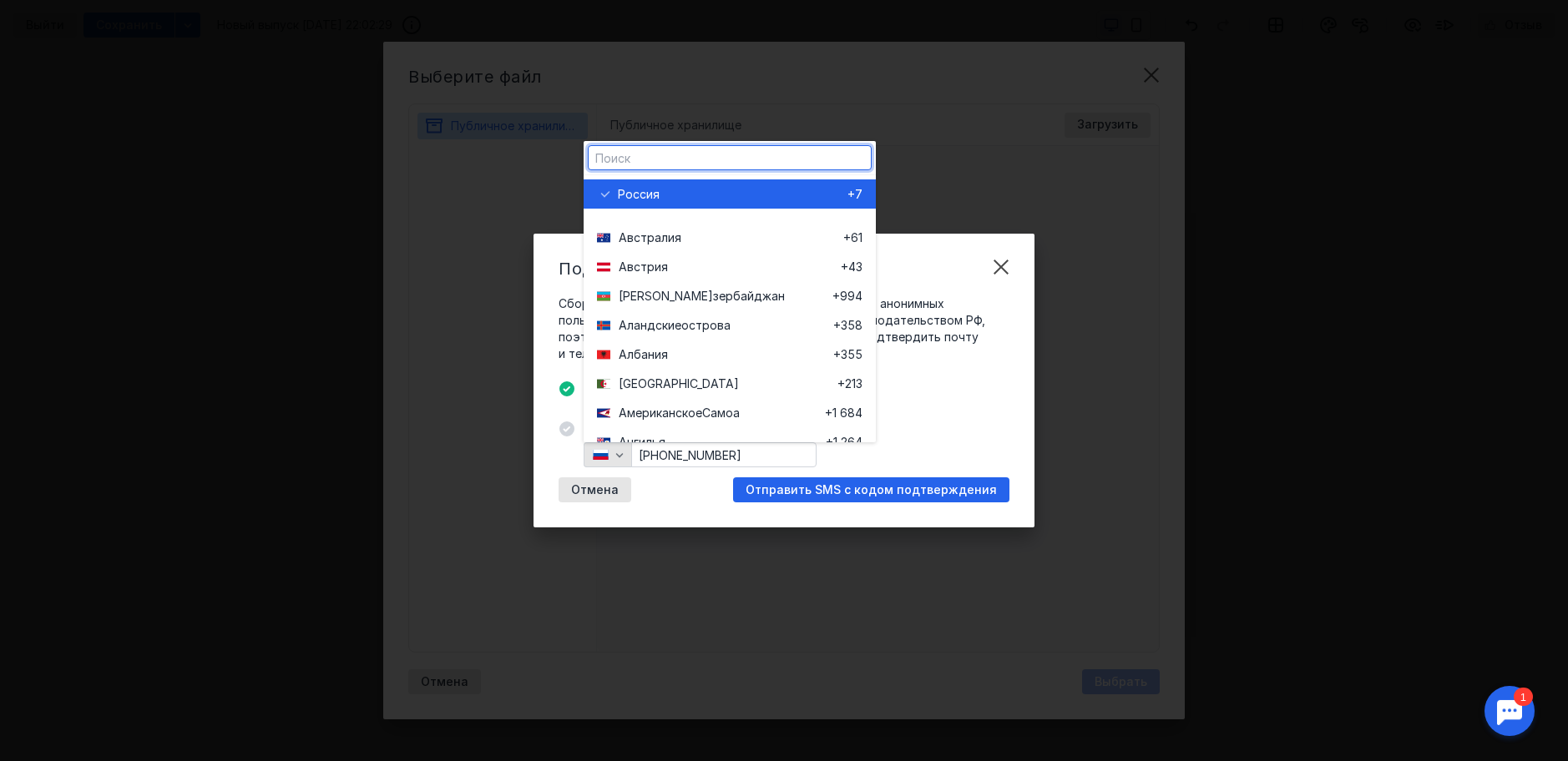
click at [621, 461] on div "button" at bounding box center [620, 455] width 17 height 17
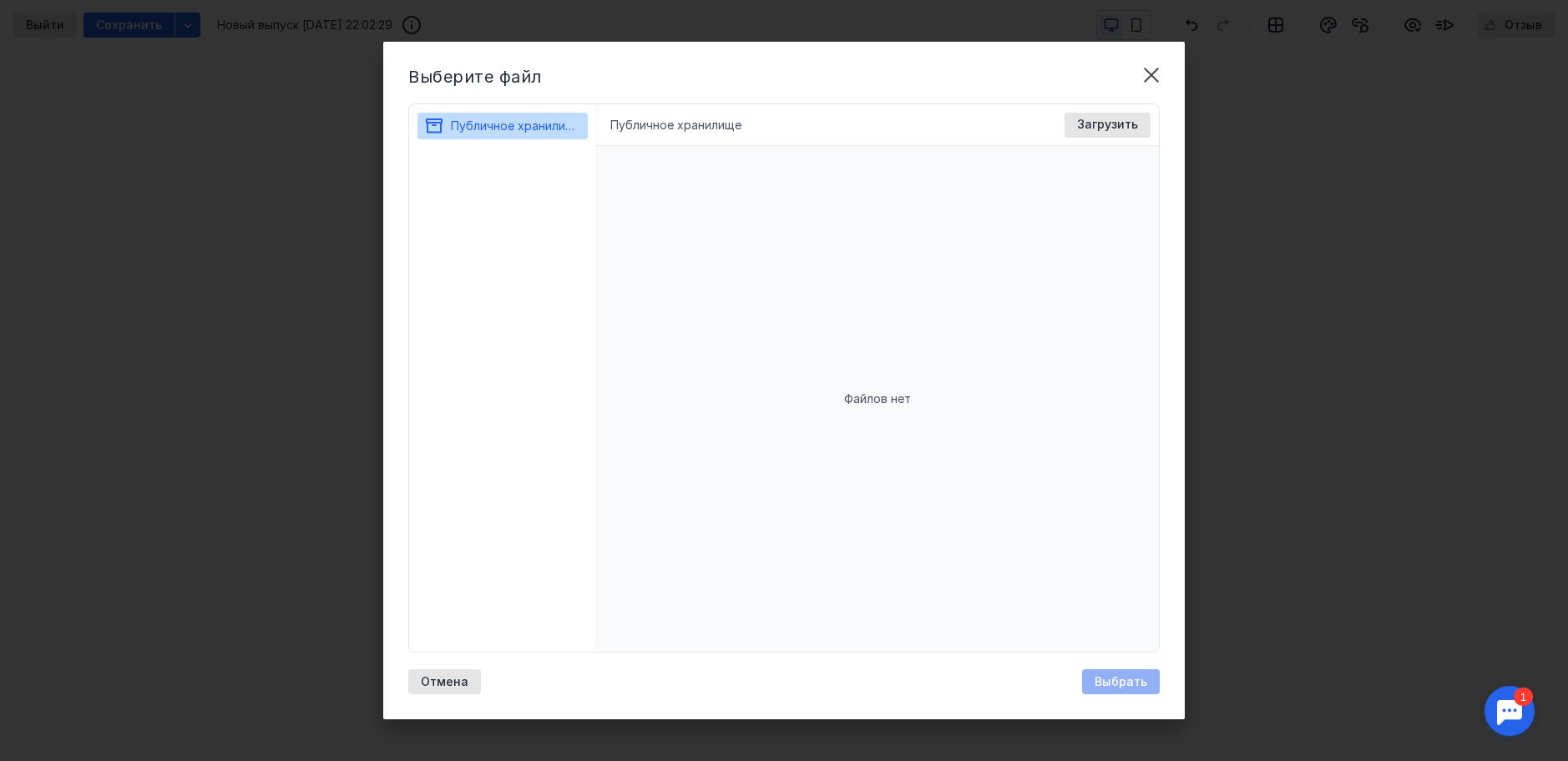
click at [746, 115] on div "Публичное хранилище Доступные форматы: Размер файла не более 400 МБ. Выбрать Фа…" at bounding box center [879, 125] width 563 height 42
